Goal: Task Accomplishment & Management: Use online tool/utility

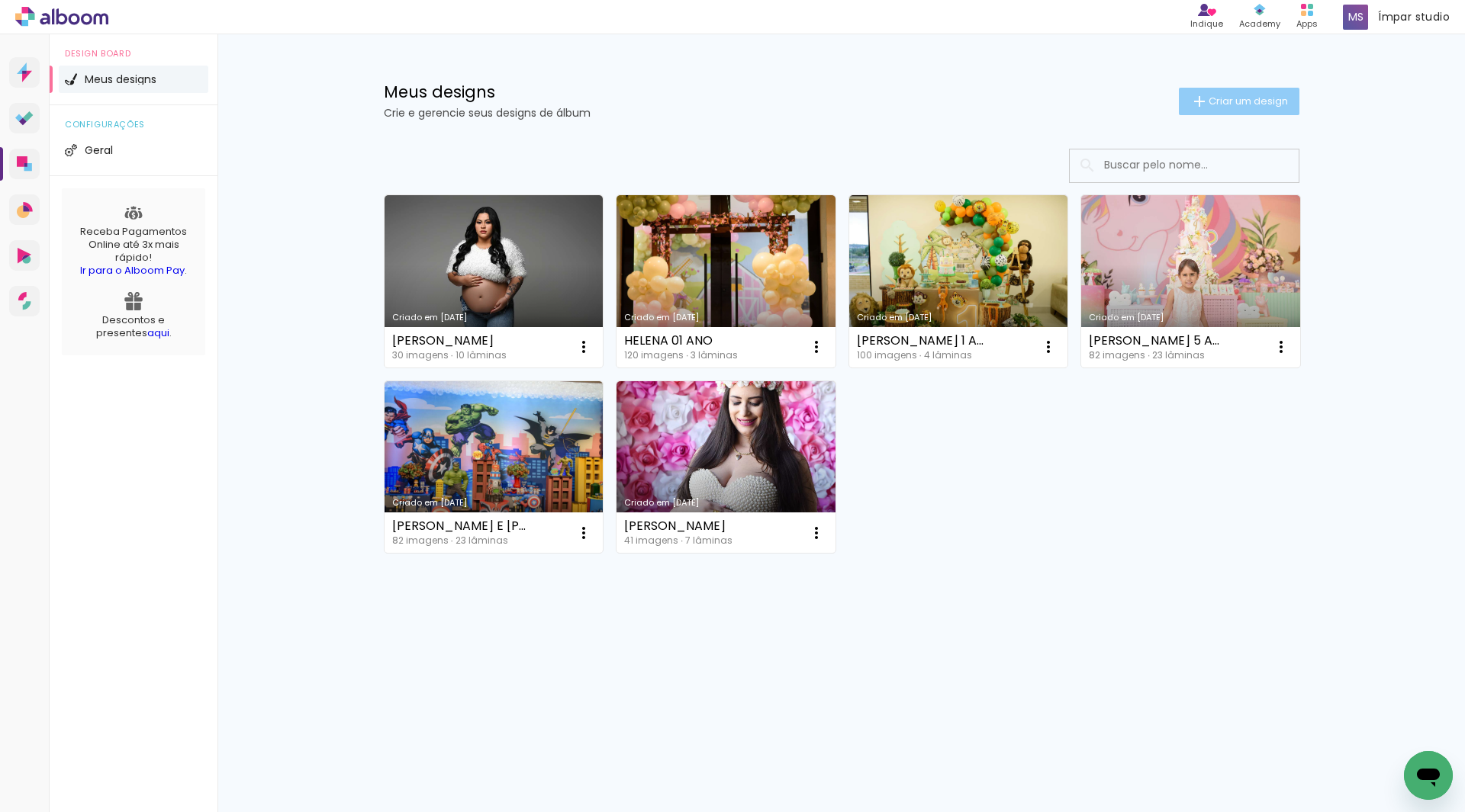
click at [1223, 100] on span "Criar um design" at bounding box center [1248, 100] width 80 height 10
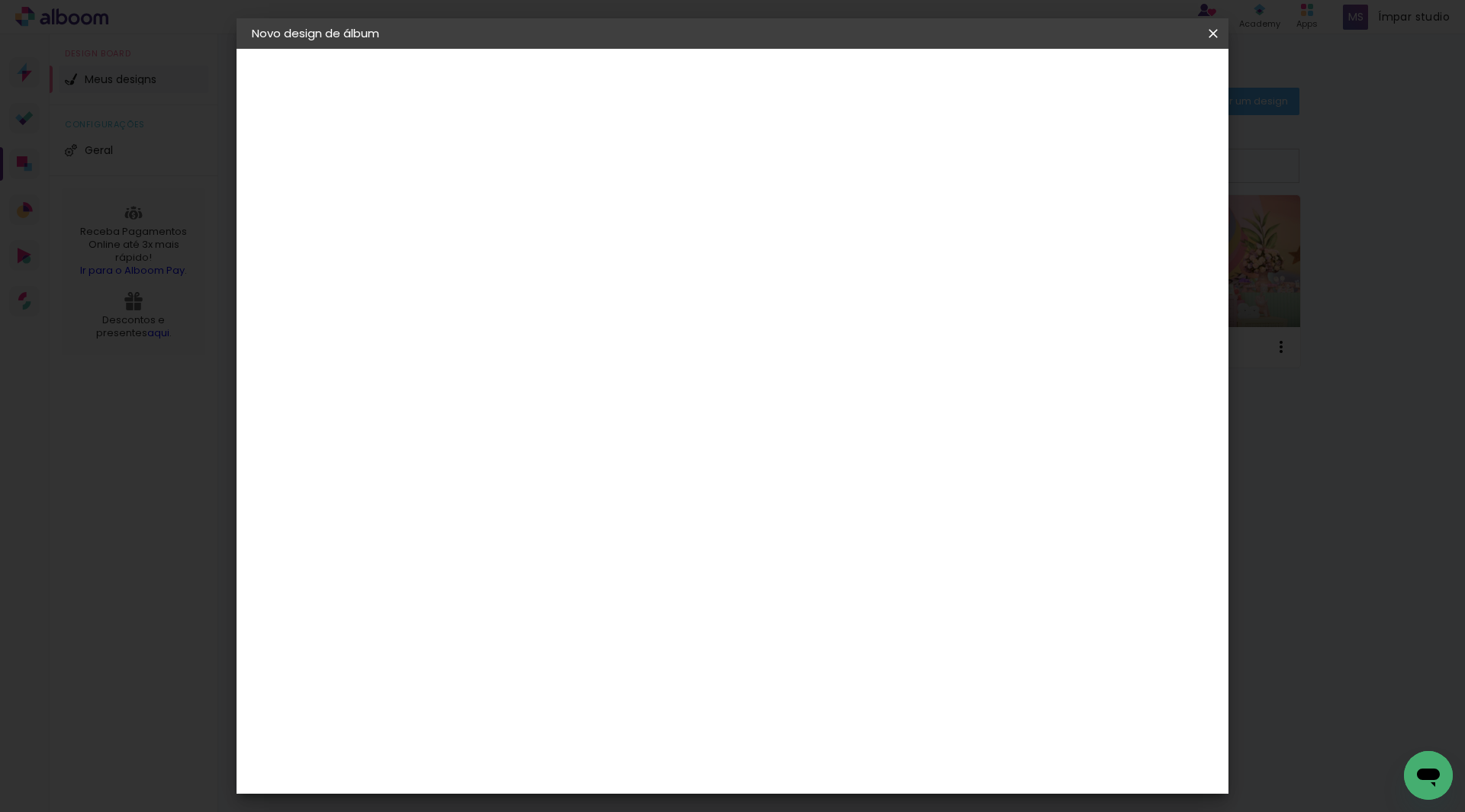
click at [502, 207] on input at bounding box center [502, 205] width 0 height 24
type input "[PERSON_NAME]"
type paper-input "[PERSON_NAME]"
click at [0, 0] on slot "Avançar" at bounding box center [0, 0] width 0 height 0
click at [589, 290] on input at bounding box center [540, 290] width 154 height 19
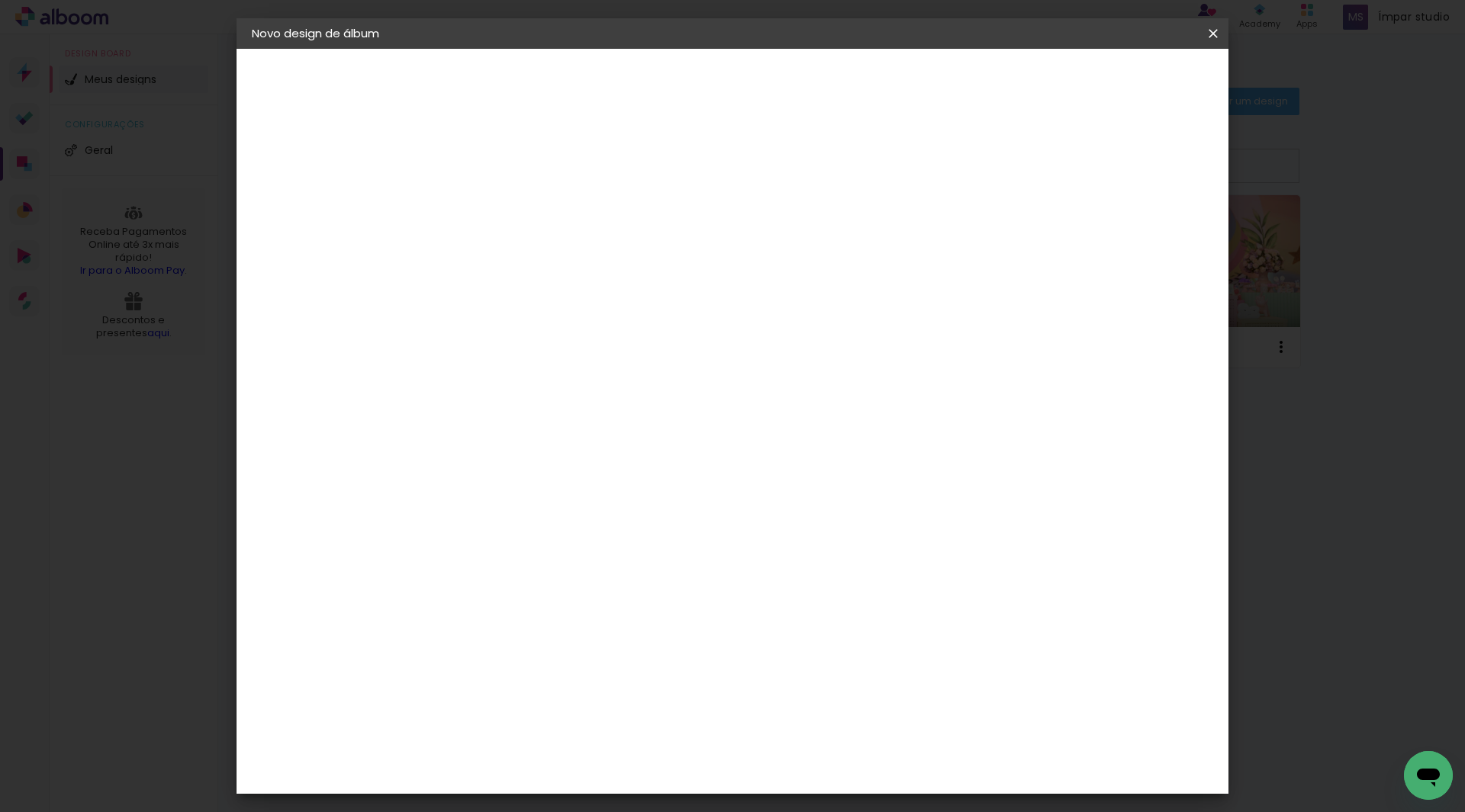
type input "CLAN"
type paper-input "CLAN"
click at [571, 355] on paper-item "Clan Color" at bounding box center [525, 347] width 134 height 39
click at [525, 343] on div "Clan Color" at bounding box center [508, 347] width 33 height 25
click at [525, 340] on div "Clan Color" at bounding box center [508, 347] width 33 height 25
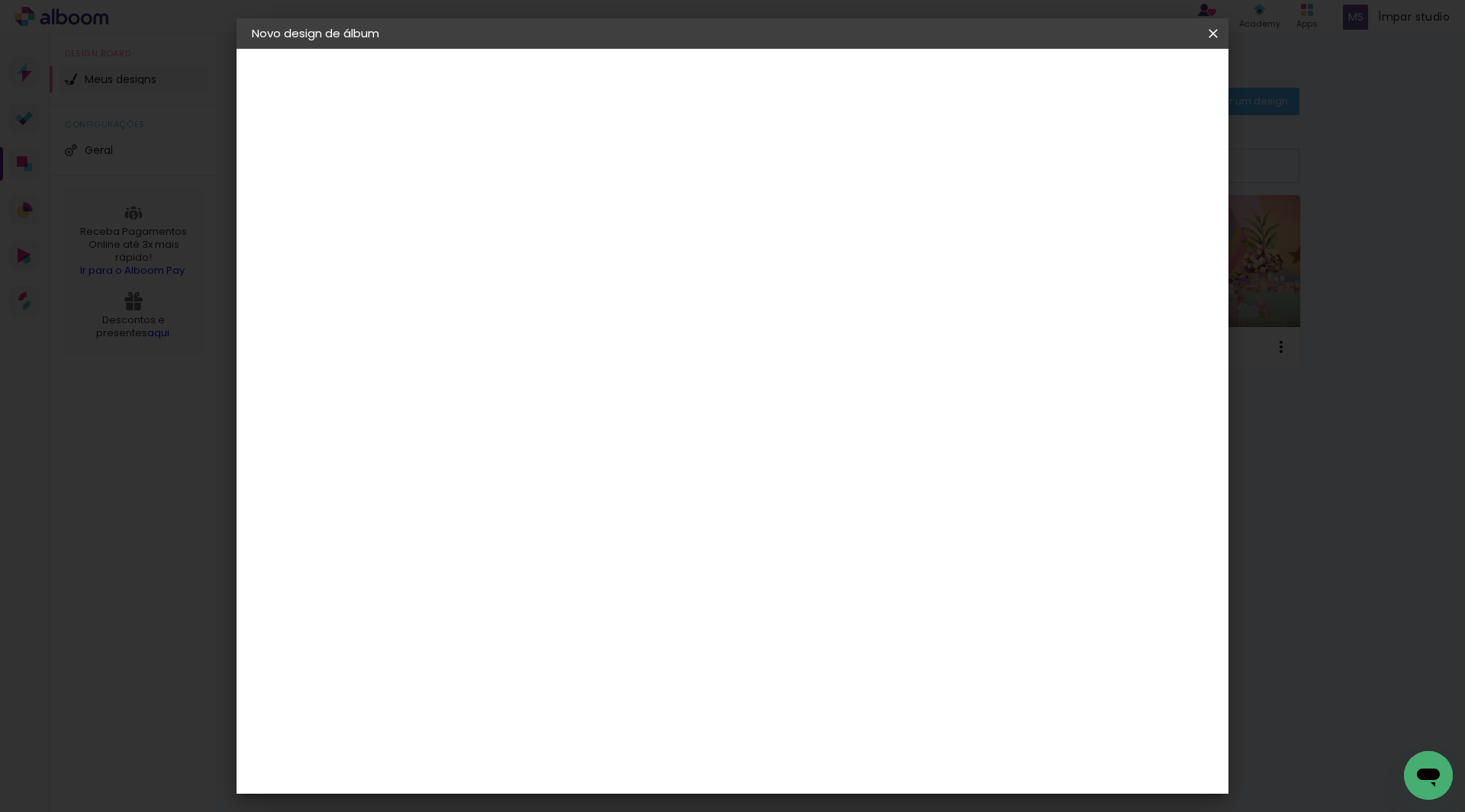
click at [525, 340] on div "Clan Color" at bounding box center [508, 347] width 33 height 25
click at [770, 178] on div "Fornecedor Escolha um fornecedor ou avance com o tamanho livre. Voltar Avançar" at bounding box center [602, 113] width 334 height 130
click at [747, 233] on paper-item "Tamanho Livre" at bounding box center [678, 231] width 136 height 34
click at [738, 319] on div "Sugerir uma encadernadora" at bounding box center [692, 318] width 95 height 25
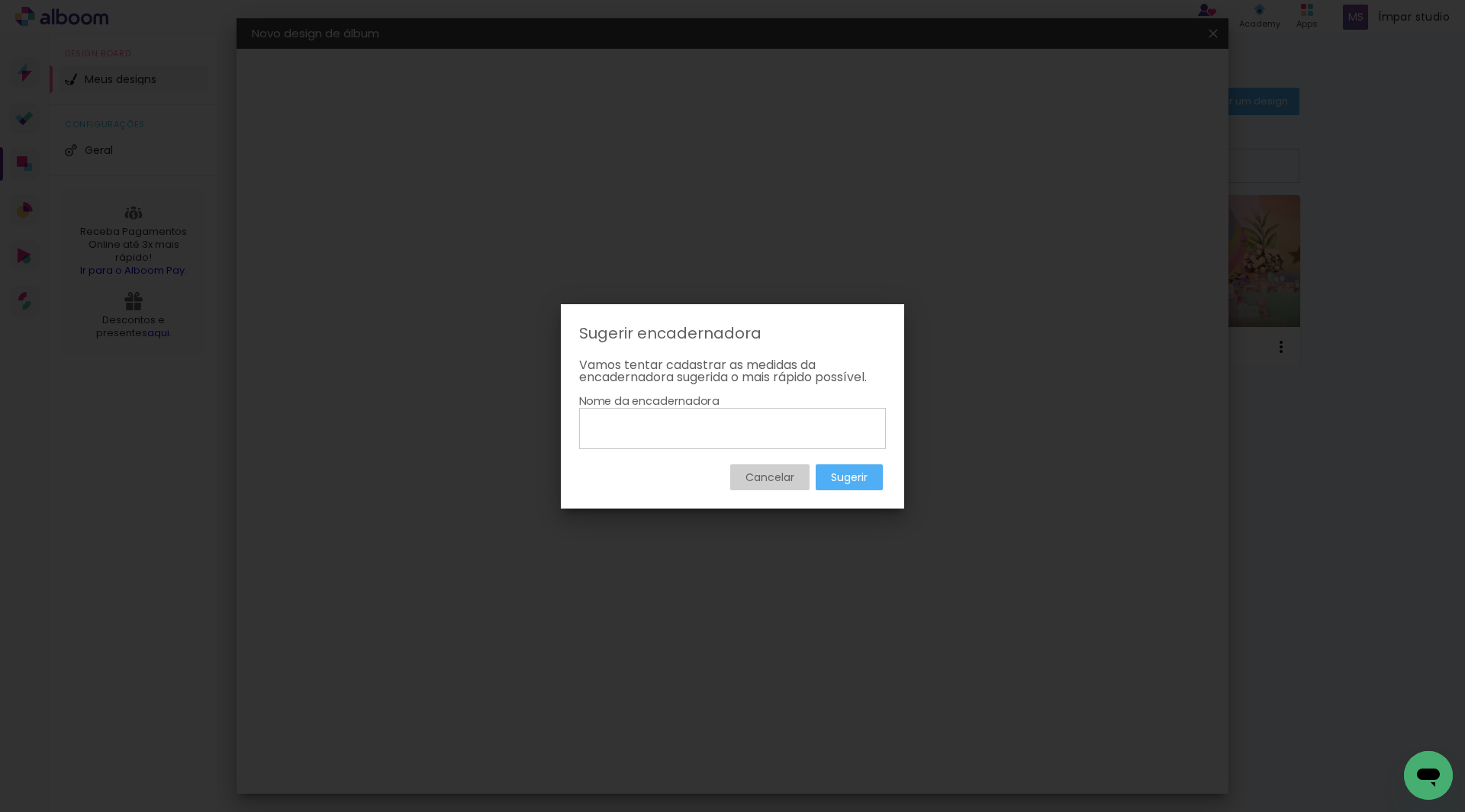
click at [0, 0] on slot "Sugerir" at bounding box center [0, 0] width 0 height 0
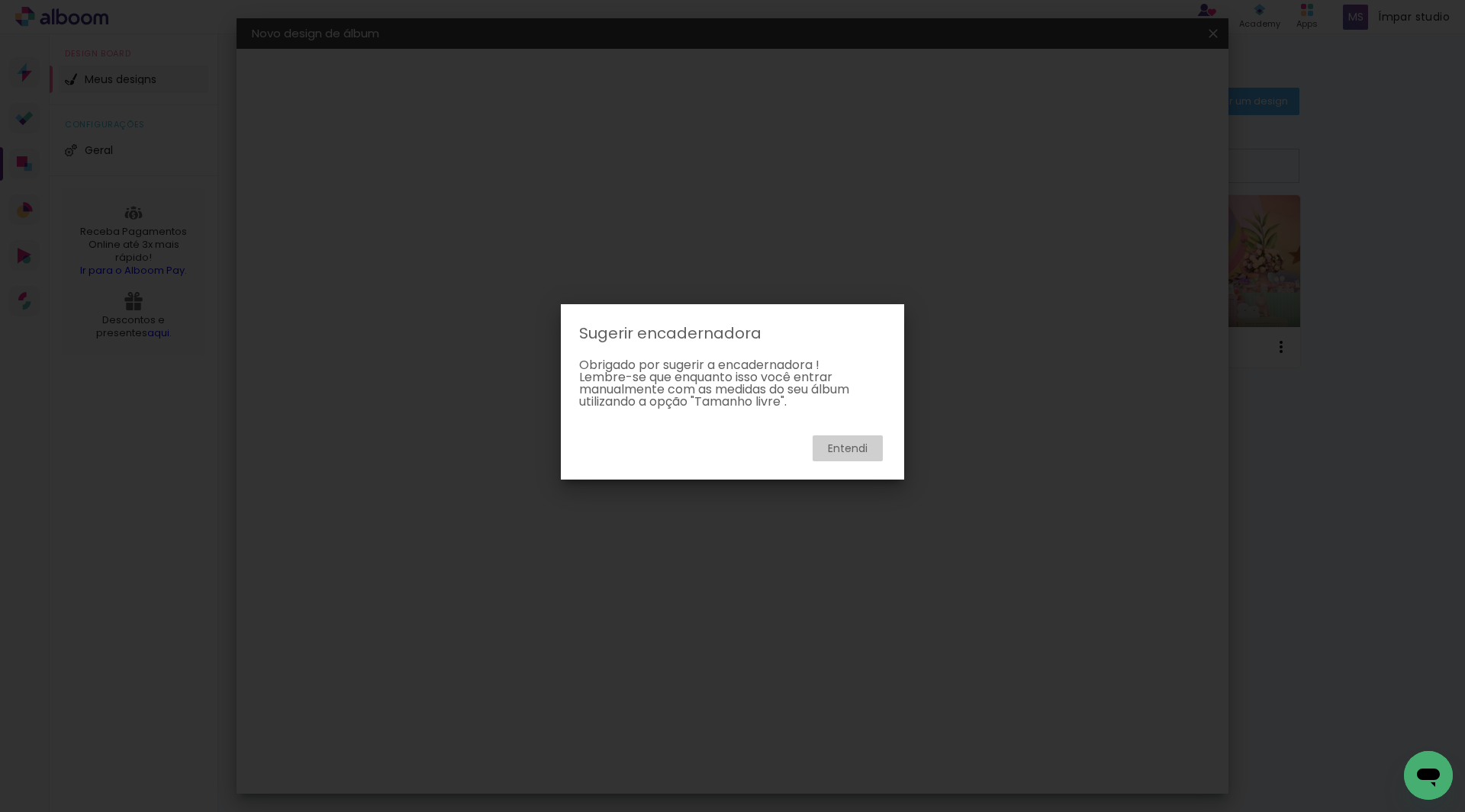
click at [0, 0] on slot "Entendi" at bounding box center [0, 0] width 0 height 0
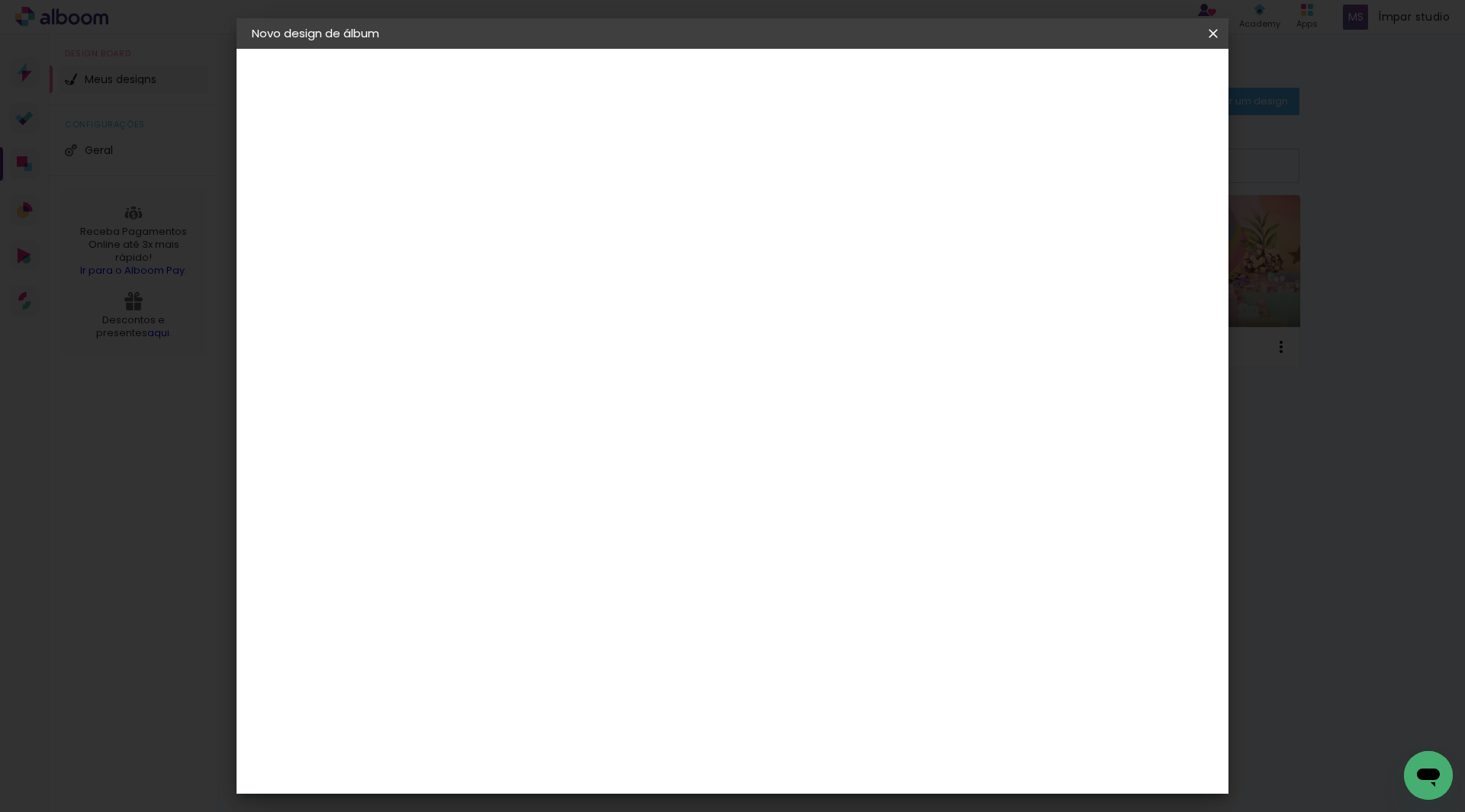
click at [0, 0] on slot "Avançar" at bounding box center [0, 0] width 0 height 0
drag, startPoint x: 469, startPoint y: 435, endPoint x: 452, endPoint y: 436, distance: 17.0
click at [452, 436] on input "30" at bounding box center [452, 433] width 39 height 23
drag, startPoint x: 471, startPoint y: 533, endPoint x: 451, endPoint y: 537, distance: 20.4
click at [451, 536] on input "50" at bounding box center [452, 533] width 39 height 23
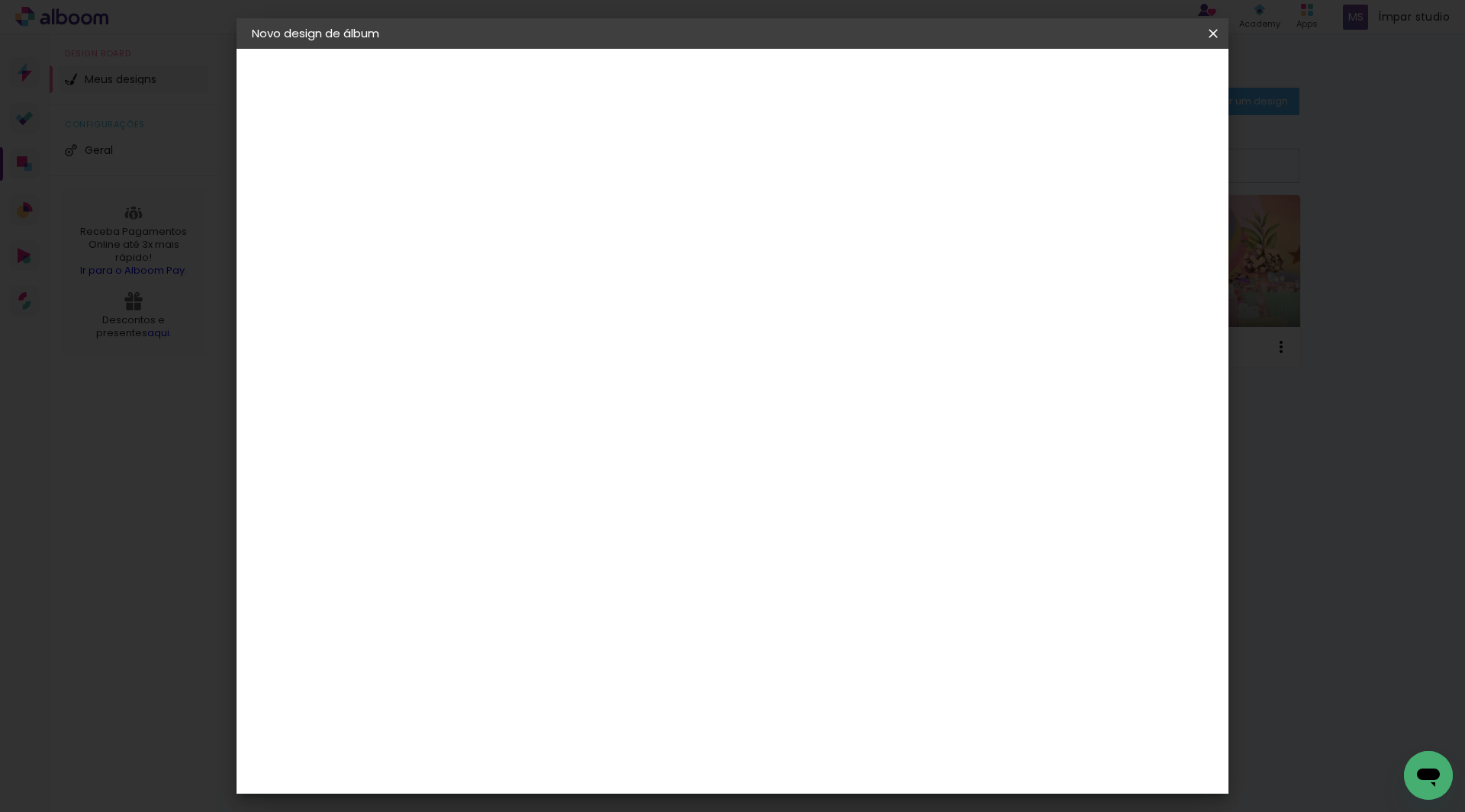
type input "20"
type paper-input "20"
drag, startPoint x: 833, startPoint y: 536, endPoint x: 820, endPoint y: 539, distance: 13.3
click at [820, 539] on input "60" at bounding box center [817, 535] width 39 height 23
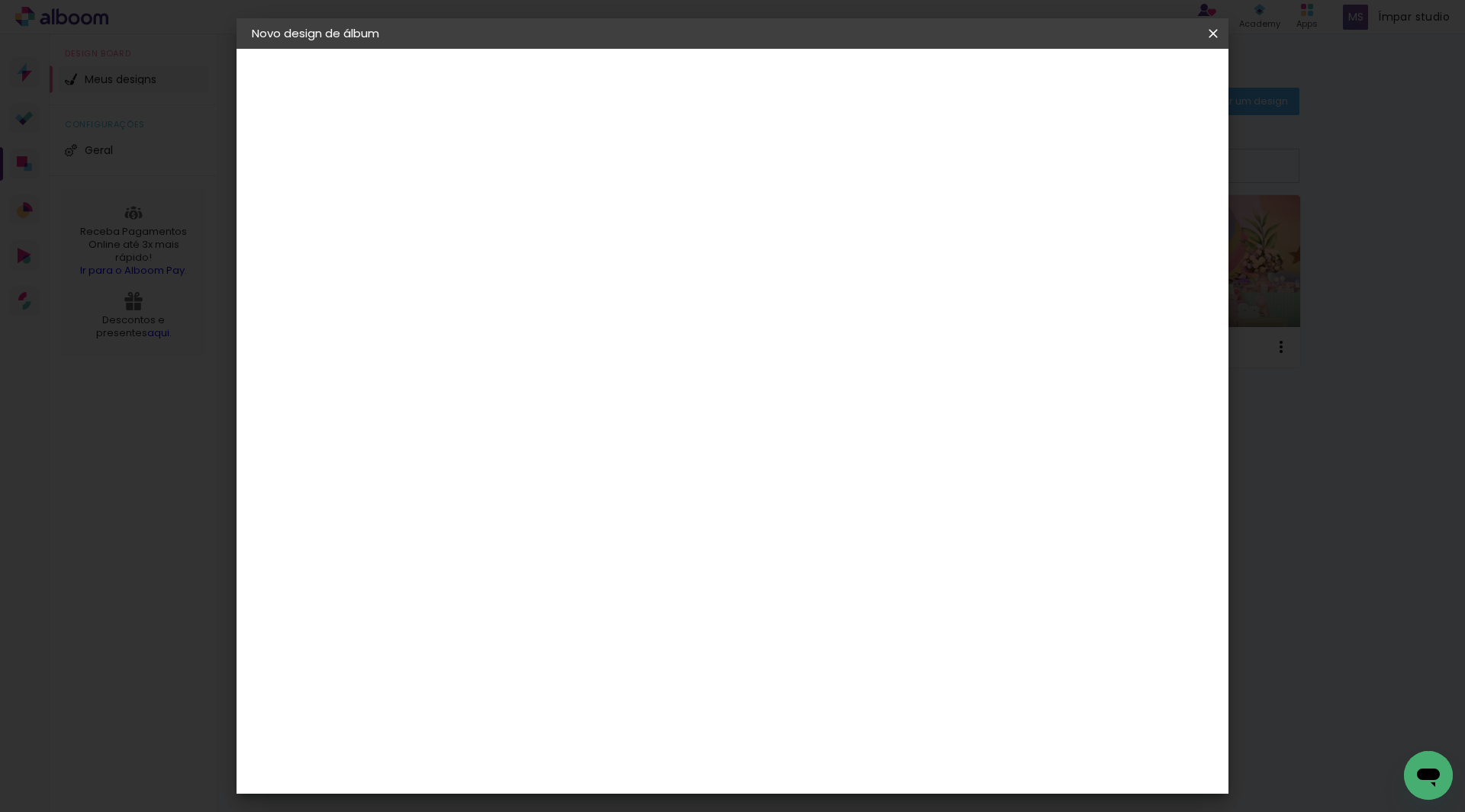
type input "50"
type paper-input "50"
click at [1089, 199] on div "25 cm cm cm mm A maioria das encadernadoras sugere 5mm de sangria." at bounding box center [795, 138] width 721 height 122
click at [1043, 173] on div at bounding box center [1035, 175] width 14 height 14
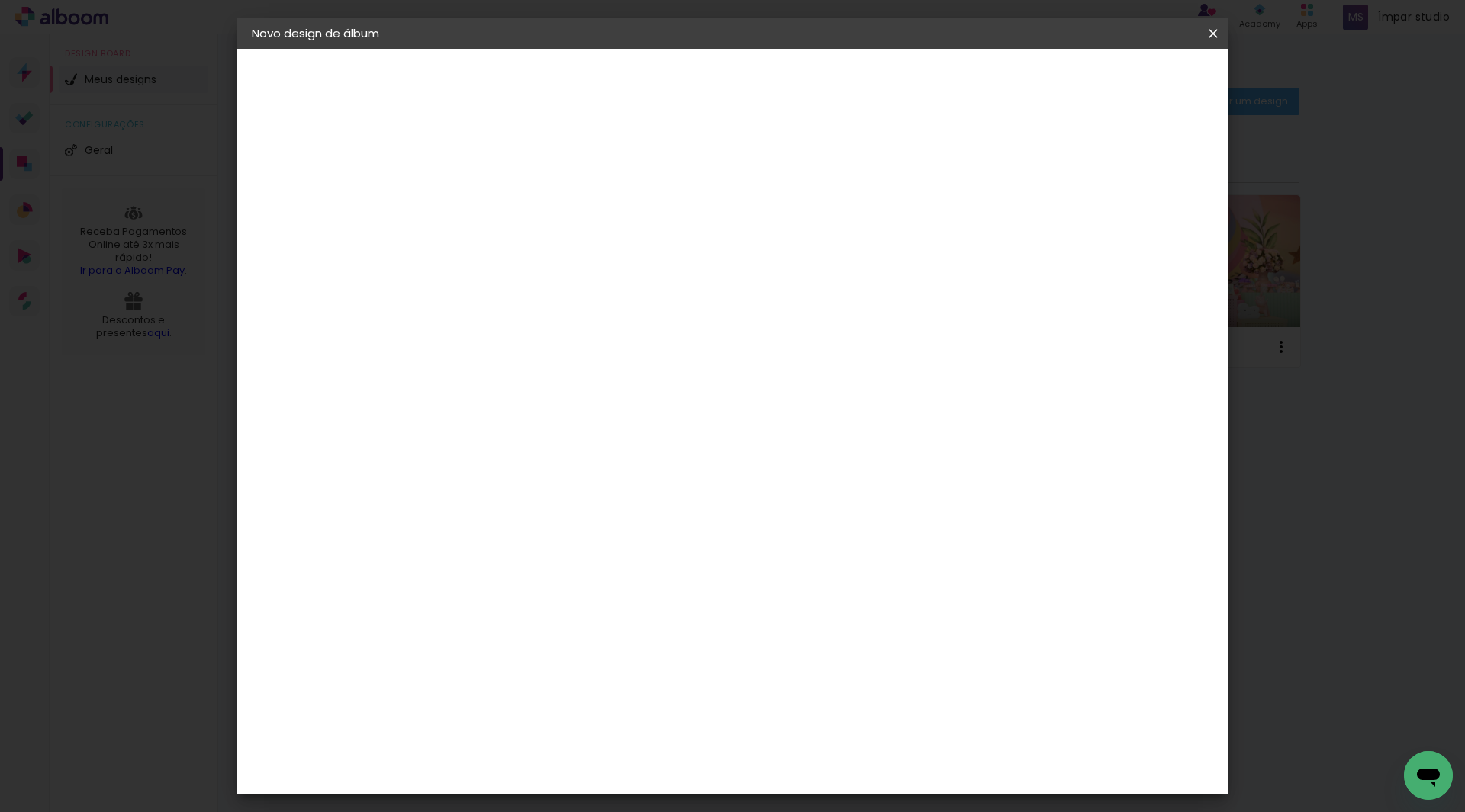
type paper-checkbox "on"
click at [1118, 83] on span "Iniciar design" at bounding box center [1083, 81] width 69 height 11
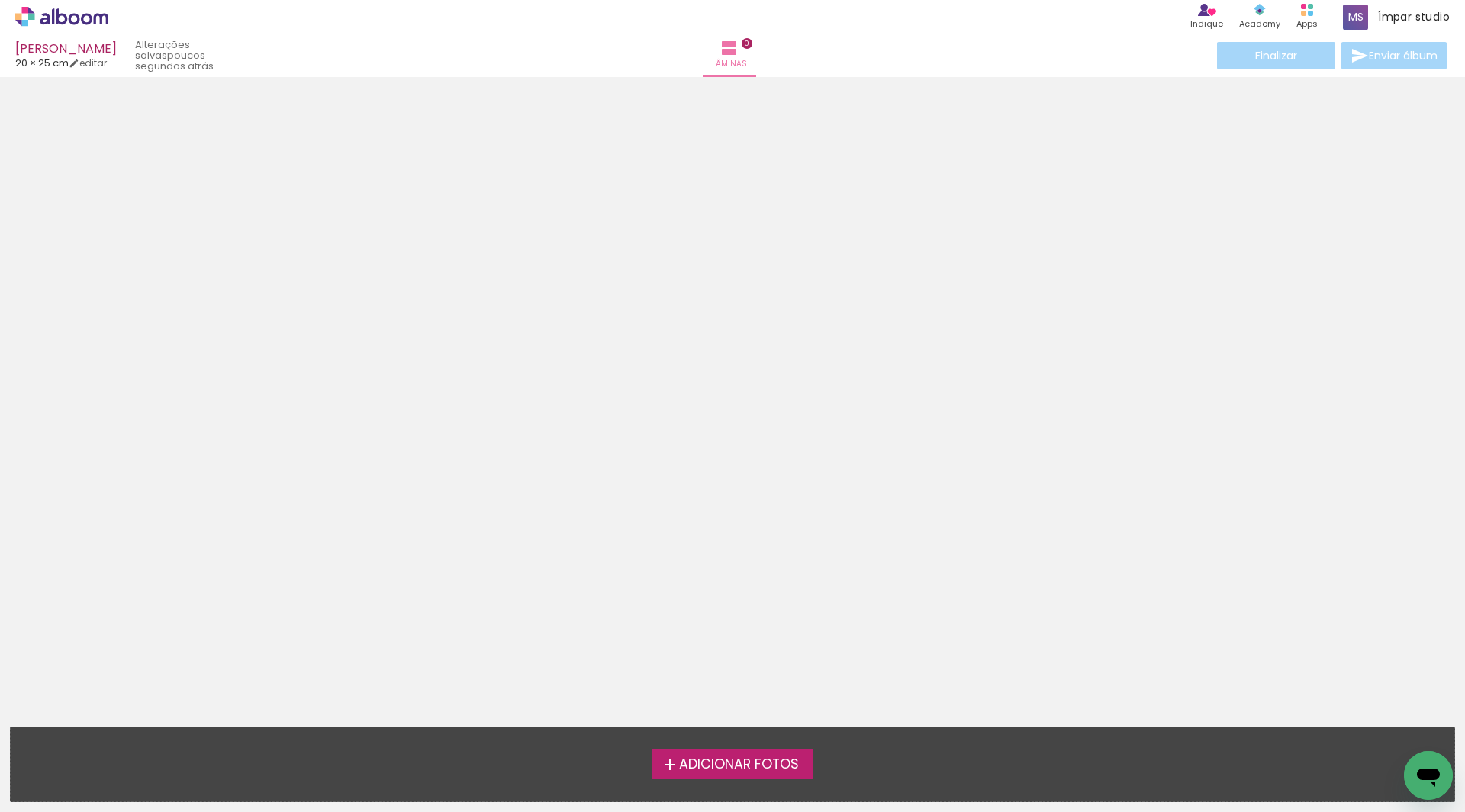
click at [739, 763] on span "Adicionar Fotos" at bounding box center [738, 765] width 120 height 14
click at [0, 0] on input "file" at bounding box center [0, 0] width 0 height 0
click at [98, 60] on link "editar" at bounding box center [88, 63] width 38 height 13
type input "[PERSON_NAME]"
type input "20"
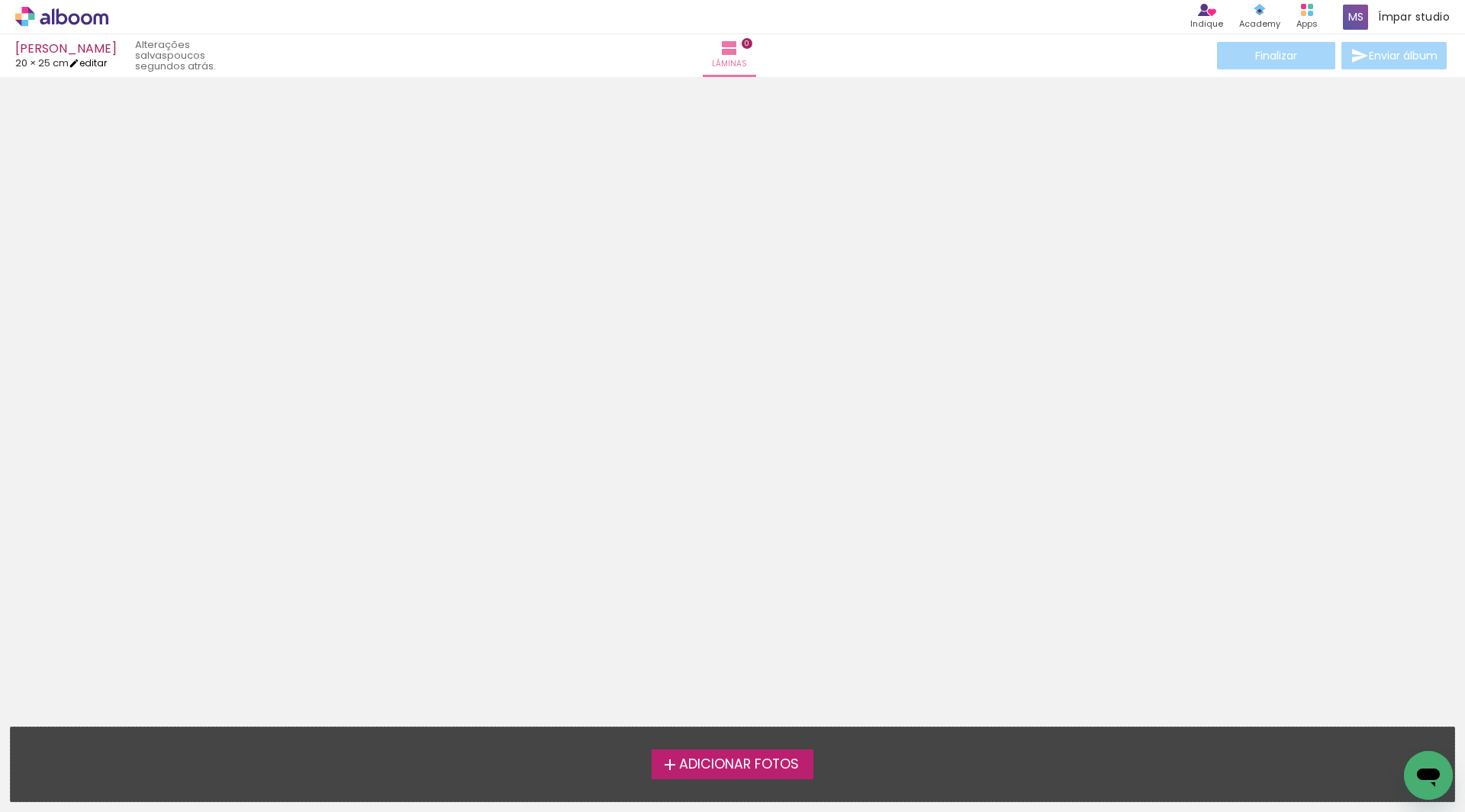
type input "50"
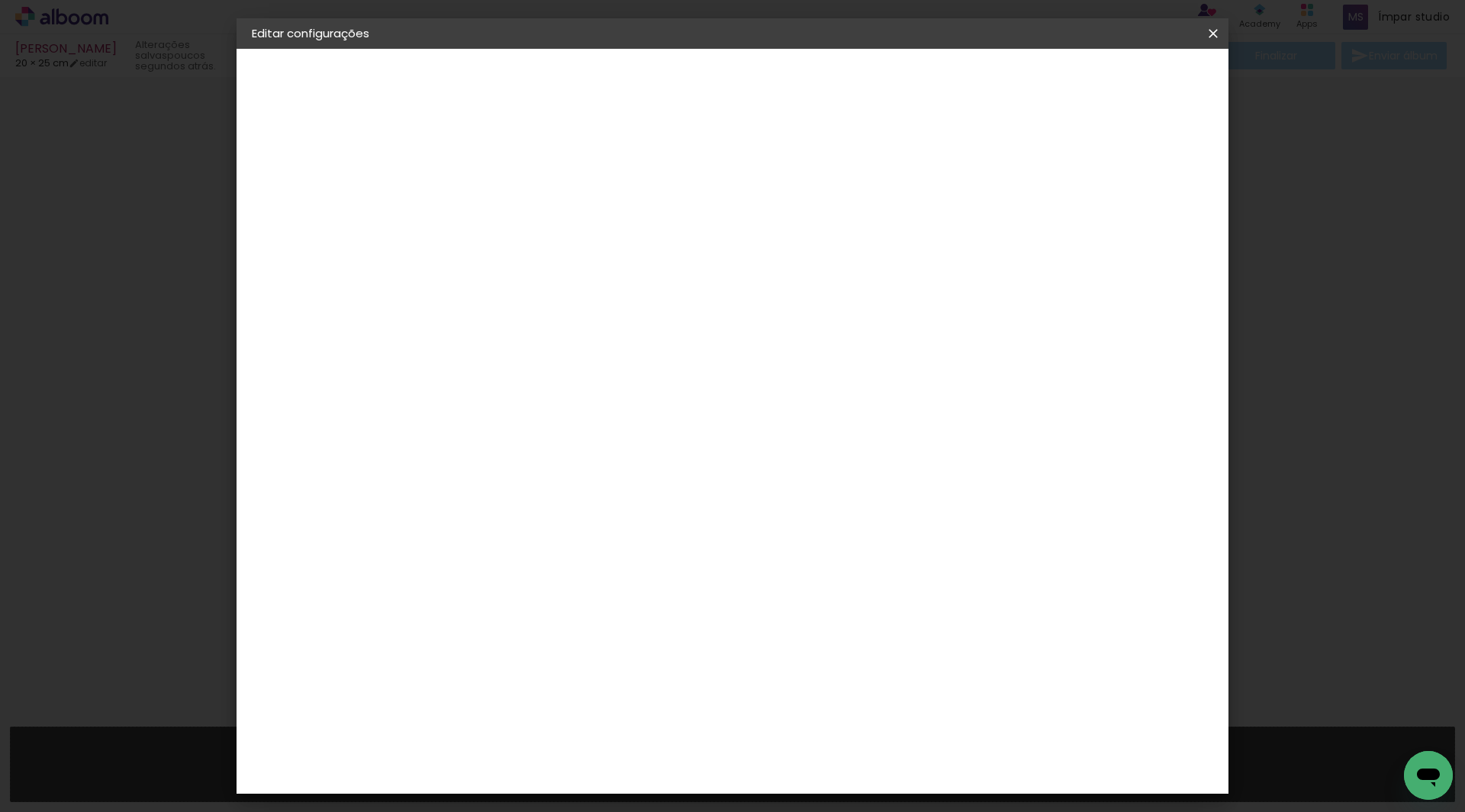
click at [0, 0] on slot "[PERSON_NAME]" at bounding box center [0, 0] width 0 height 0
drag, startPoint x: 836, startPoint y: 205, endPoint x: 742, endPoint y: 214, distance: 94.4
click at [502, 214] on input "[PERSON_NAME]" at bounding box center [502, 205] width 0 height 24
type input "[PERSON_NAME]"
type paper-input "[PERSON_NAME]"
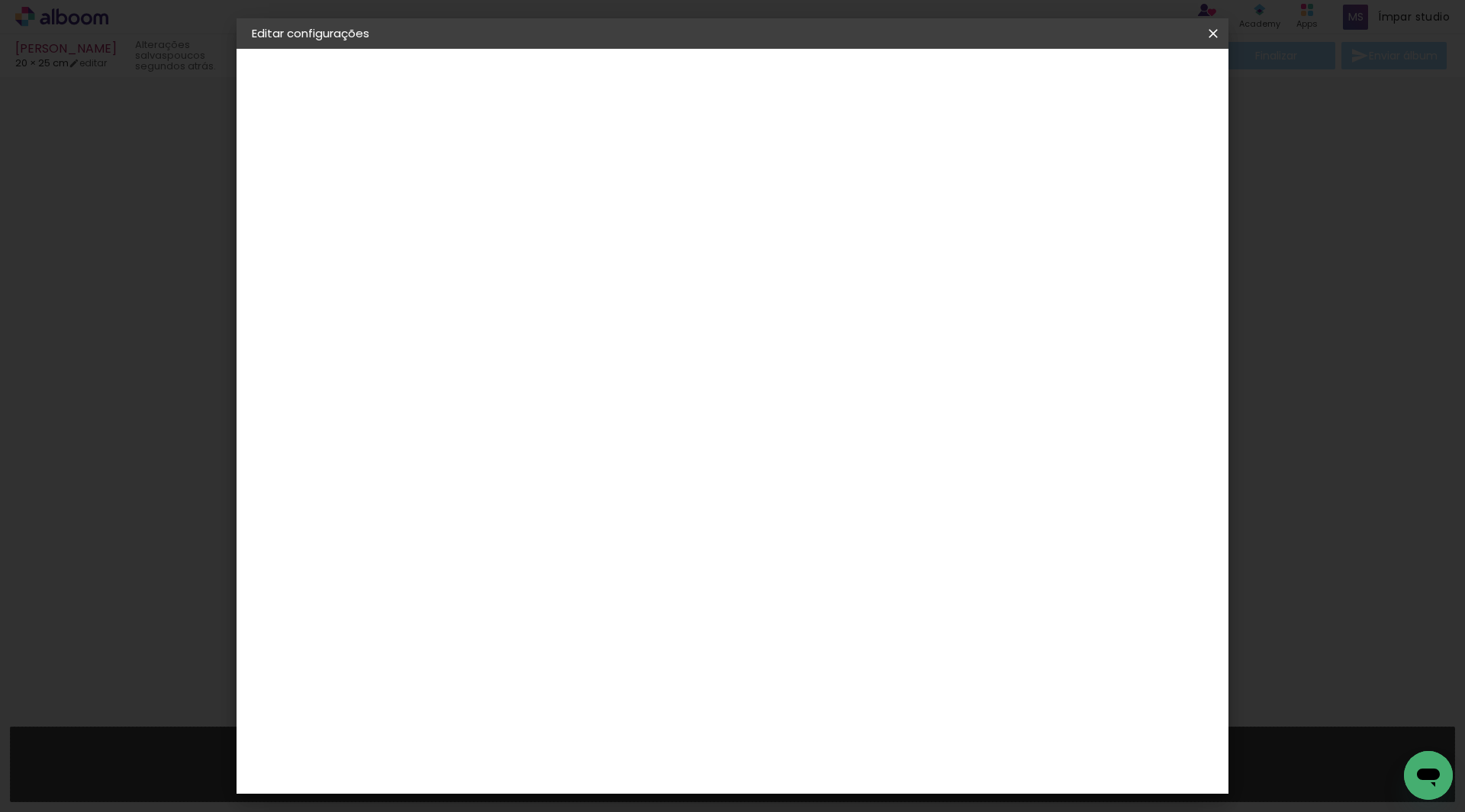
click at [658, 71] on paper-button "Avançar" at bounding box center [621, 80] width 75 height 26
drag, startPoint x: 312, startPoint y: 186, endPoint x: 384, endPoint y: 201, distance: 73.5
click at [312, 185] on iron-pages "Fornecedor Escolhendo fornecedor..." at bounding box center [335, 188] width 167 height 30
click at [551, 294] on input at bounding box center [540, 290] width 154 height 19
type input "CLAN"
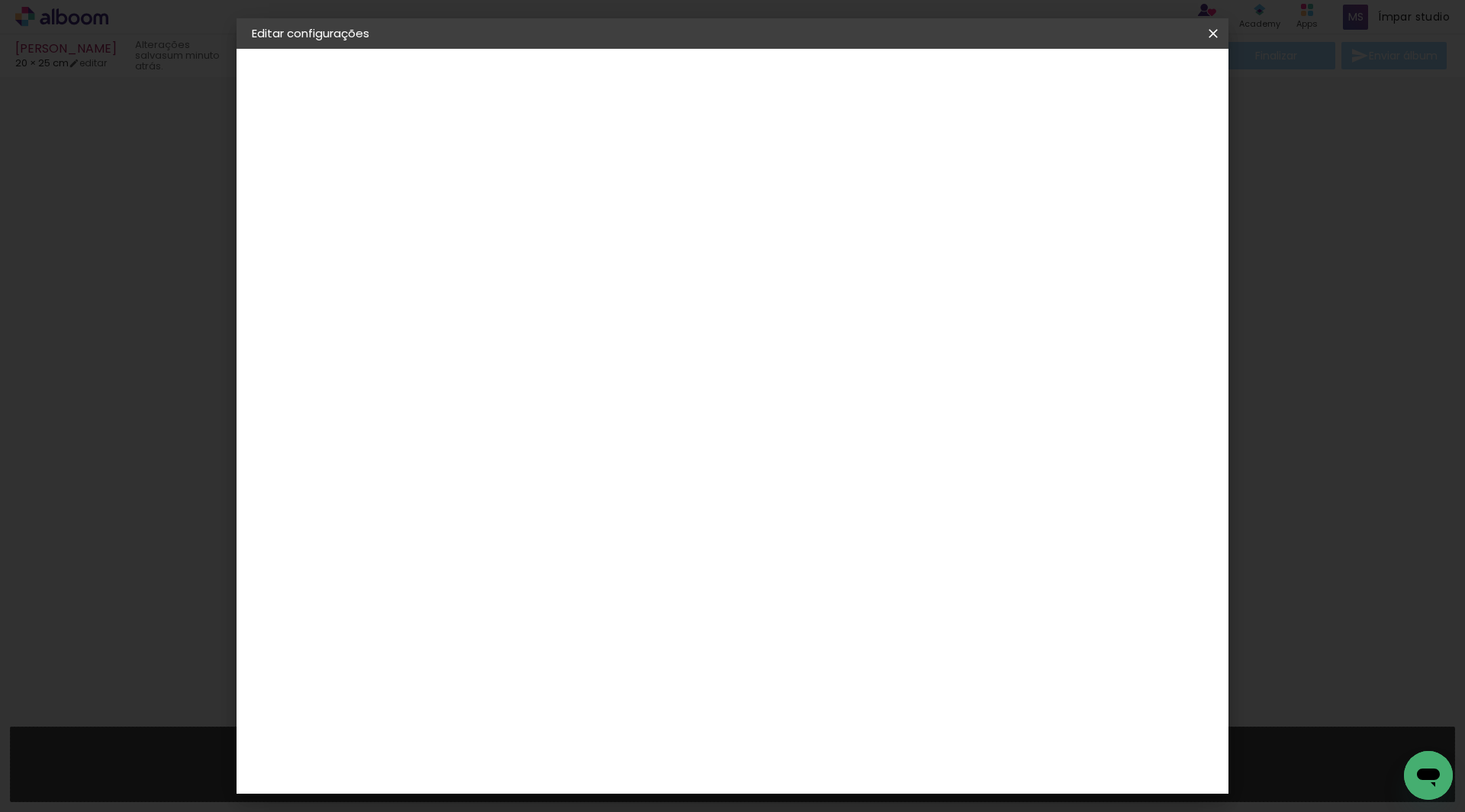
type paper-input "CLAN"
click at [525, 348] on div "Clan Color" at bounding box center [508, 347] width 33 height 25
click at [738, 178] on div "Fornecedor Escolha um fornecedor ou avance com o tamanho livre. Voltar Avançar" at bounding box center [602, 113] width 334 height 130
click at [0, 0] on slot "Avançar" at bounding box center [0, 0] width 0 height 0
click at [604, 322] on span "20 × 25" at bounding box center [569, 334] width 71 height 31
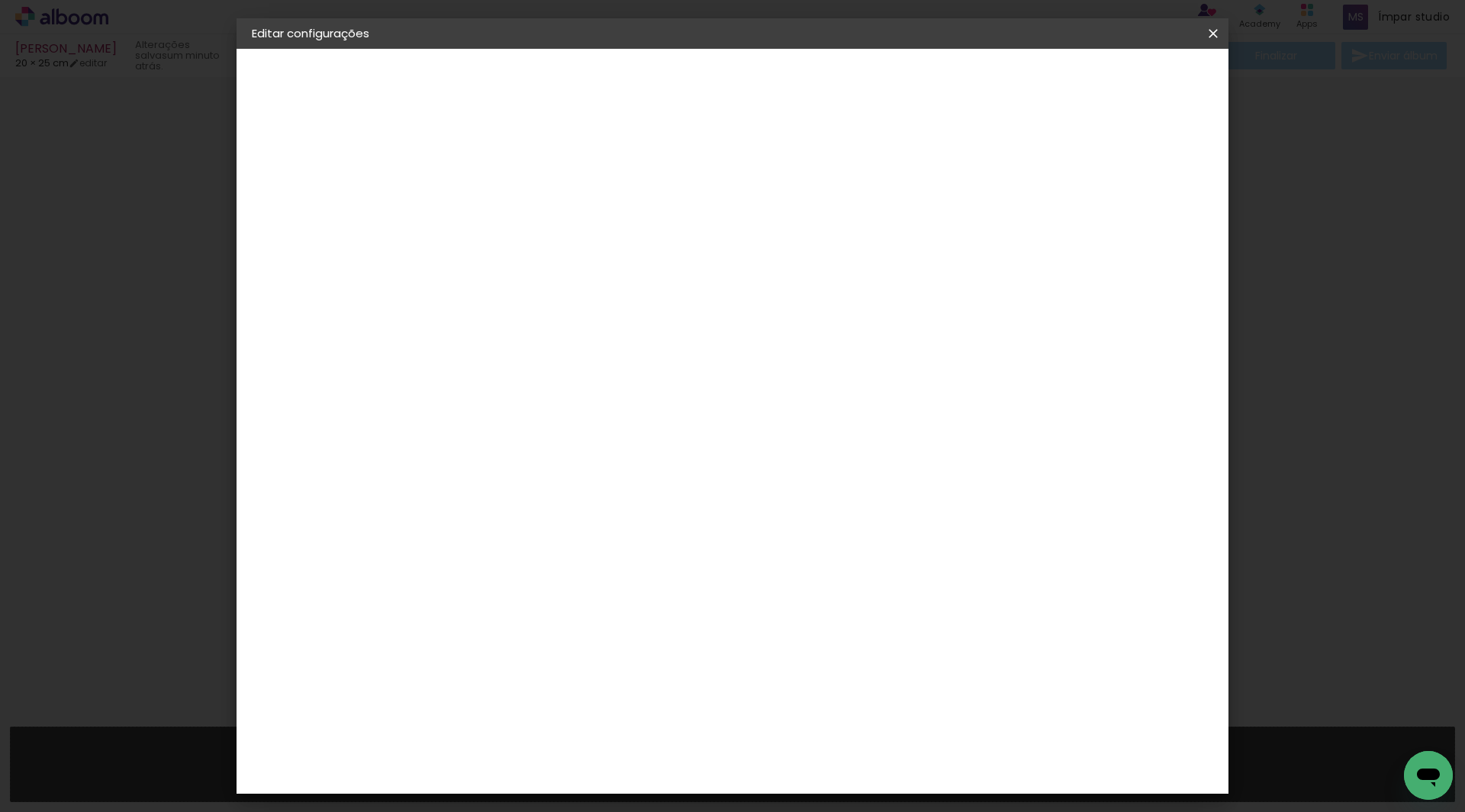
click at [0, 0] on slot "Avançar" at bounding box center [0, 0] width 0 height 0
click at [1032, 169] on div at bounding box center [1024, 164] width 14 height 14
type paper-checkbox "on"
click at [1118, 81] on span "Salvar configurações" at bounding box center [1062, 81] width 113 height 11
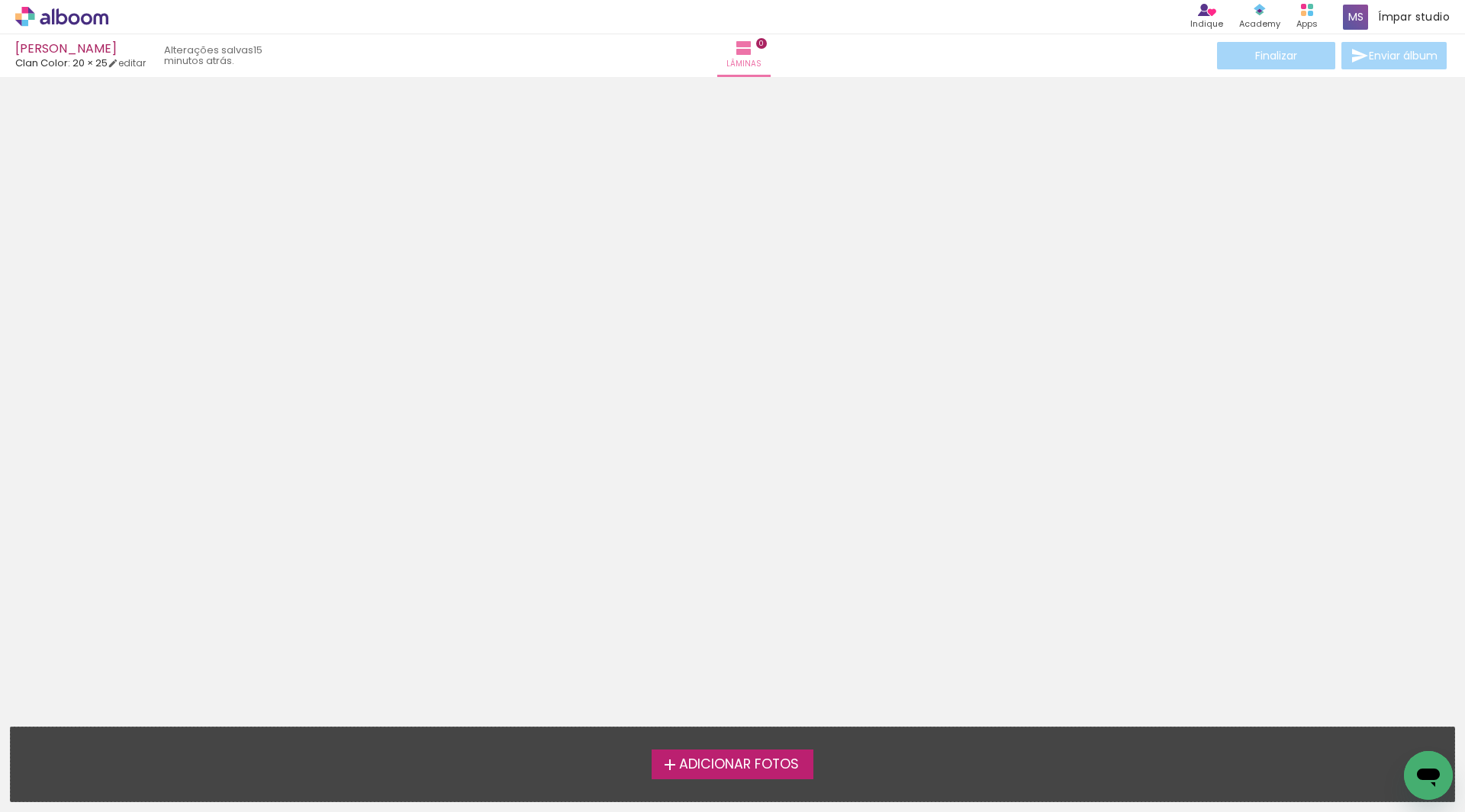
click at [738, 774] on label "Adicionar Fotos" at bounding box center [733, 765] width 163 height 29
click at [0, 0] on input "file" at bounding box center [0, 0] width 0 height 0
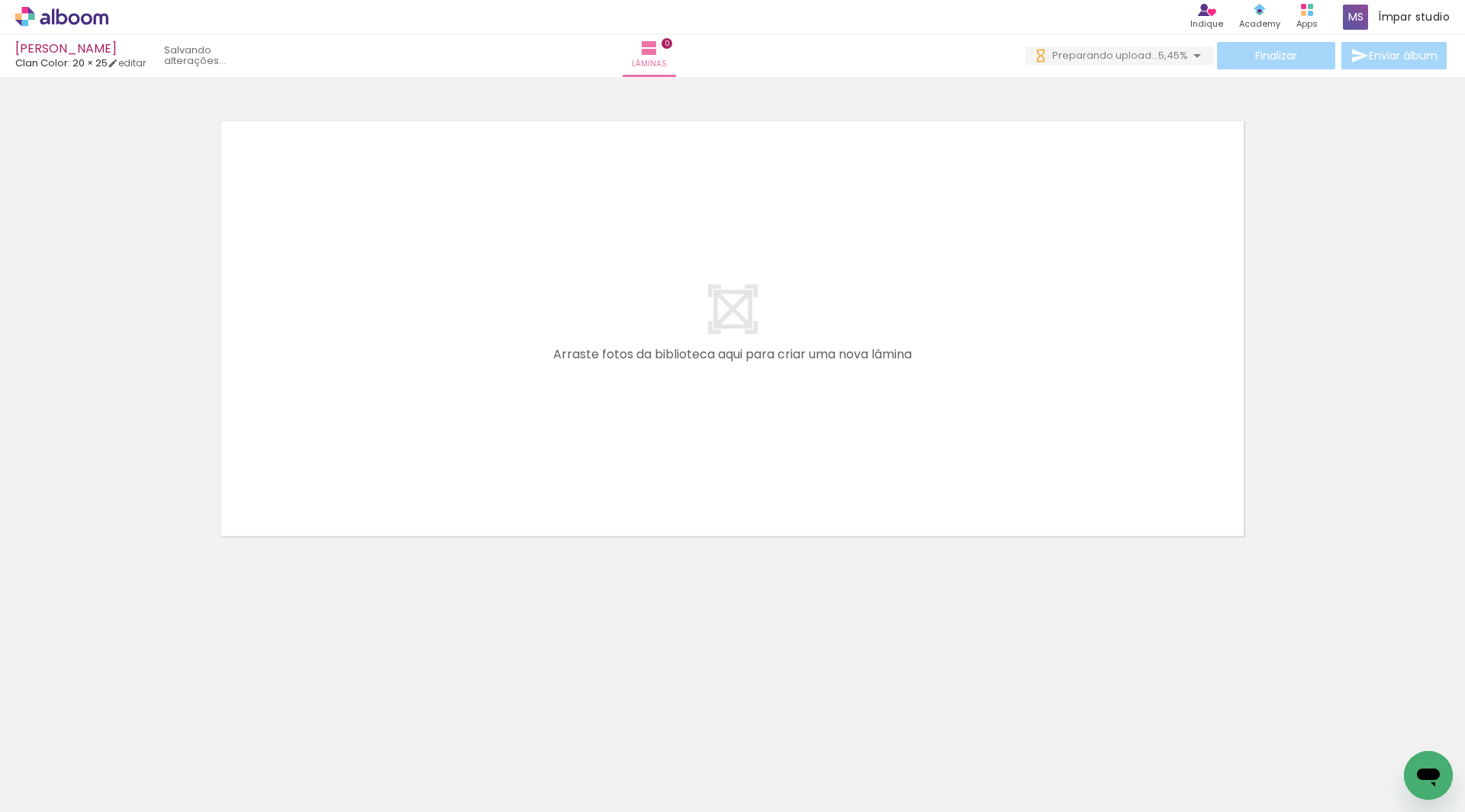
click at [451, 617] on neon-animatable "Confirmar Cancelar" at bounding box center [732, 380] width 1465 height 607
click at [1273, 150] on div at bounding box center [732, 309] width 1465 height 454
